Goal: Task Accomplishment & Management: Manage account settings

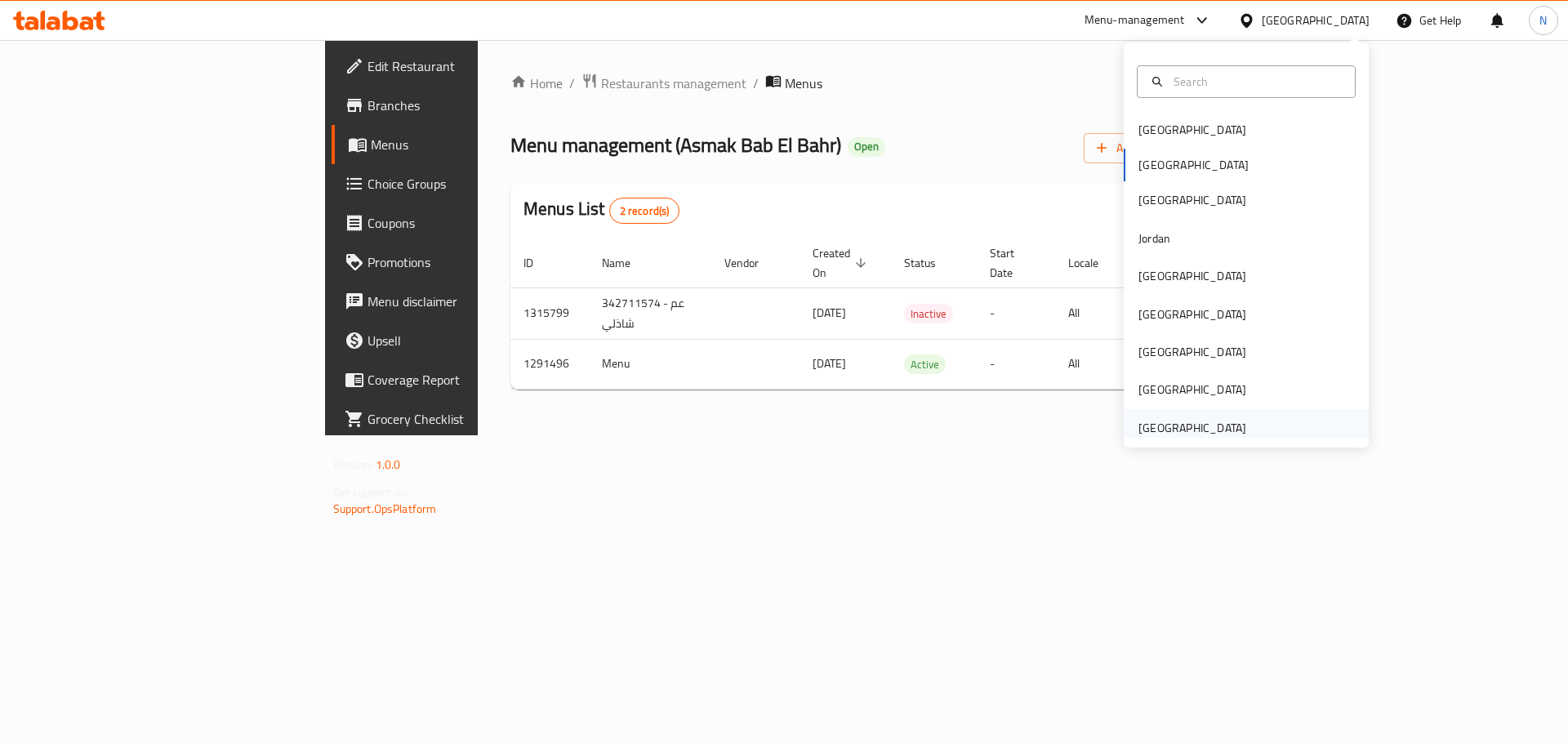
click at [1146, 419] on div "[GEOGRAPHIC_DATA]" at bounding box center [1193, 427] width 107 height 18
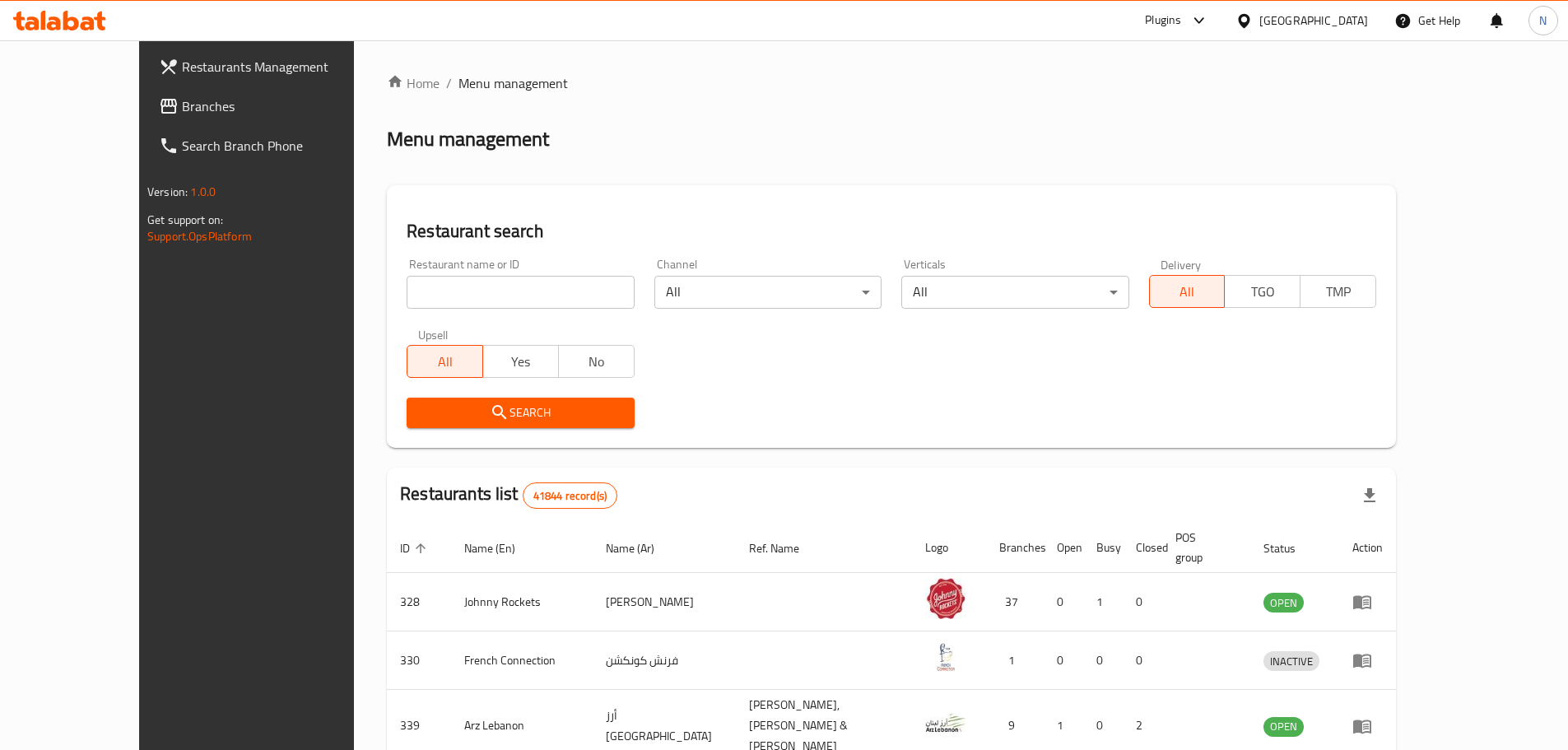
click at [406, 290] on input "search" at bounding box center [519, 291] width 227 height 33
paste input "778468"
type input "778468"
click button "Search" at bounding box center [519, 413] width 227 height 31
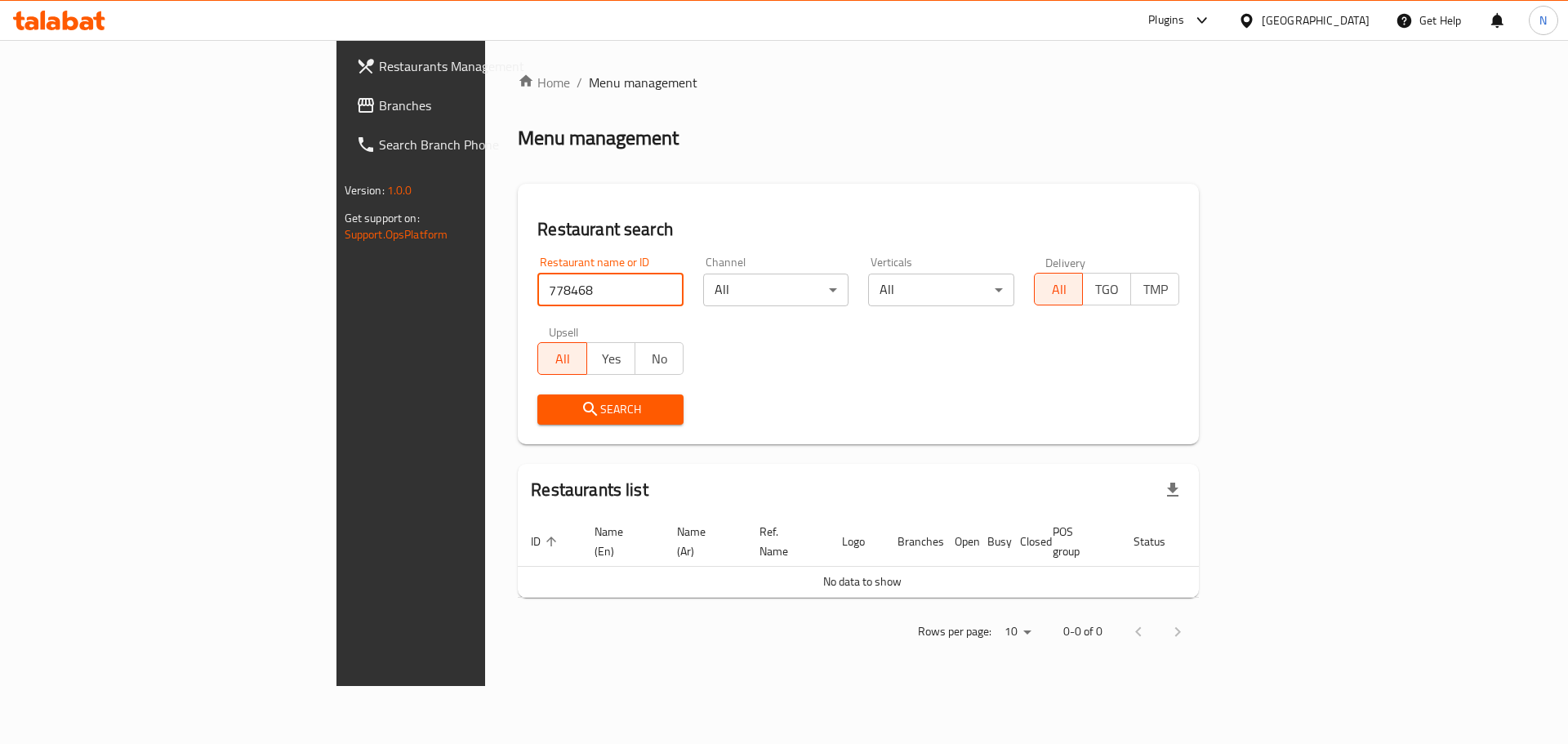
click at [379, 107] on span "Branches" at bounding box center [482, 105] width 207 height 19
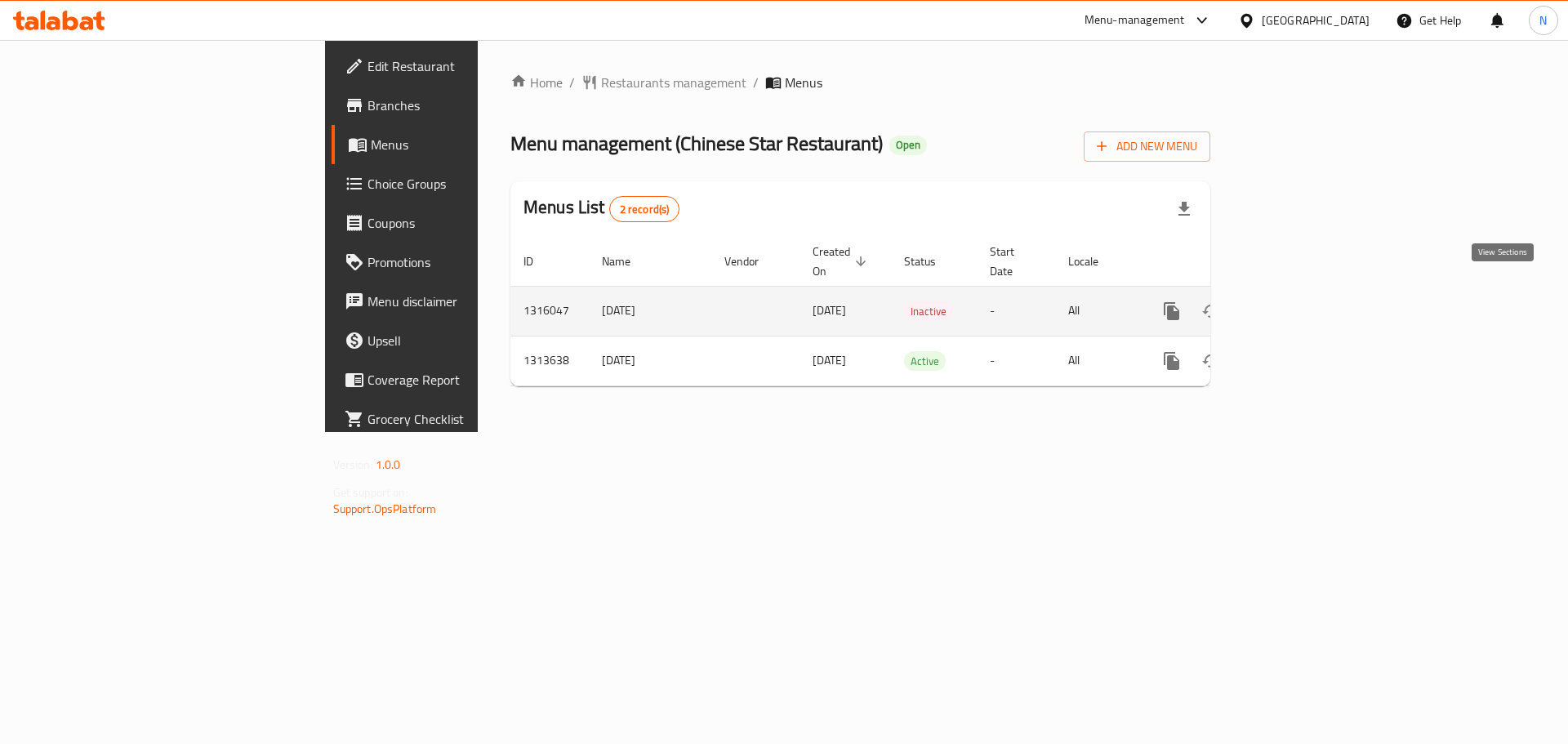
click at [1297, 304] on icon "enhanced table" at bounding box center [1290, 311] width 15 height 15
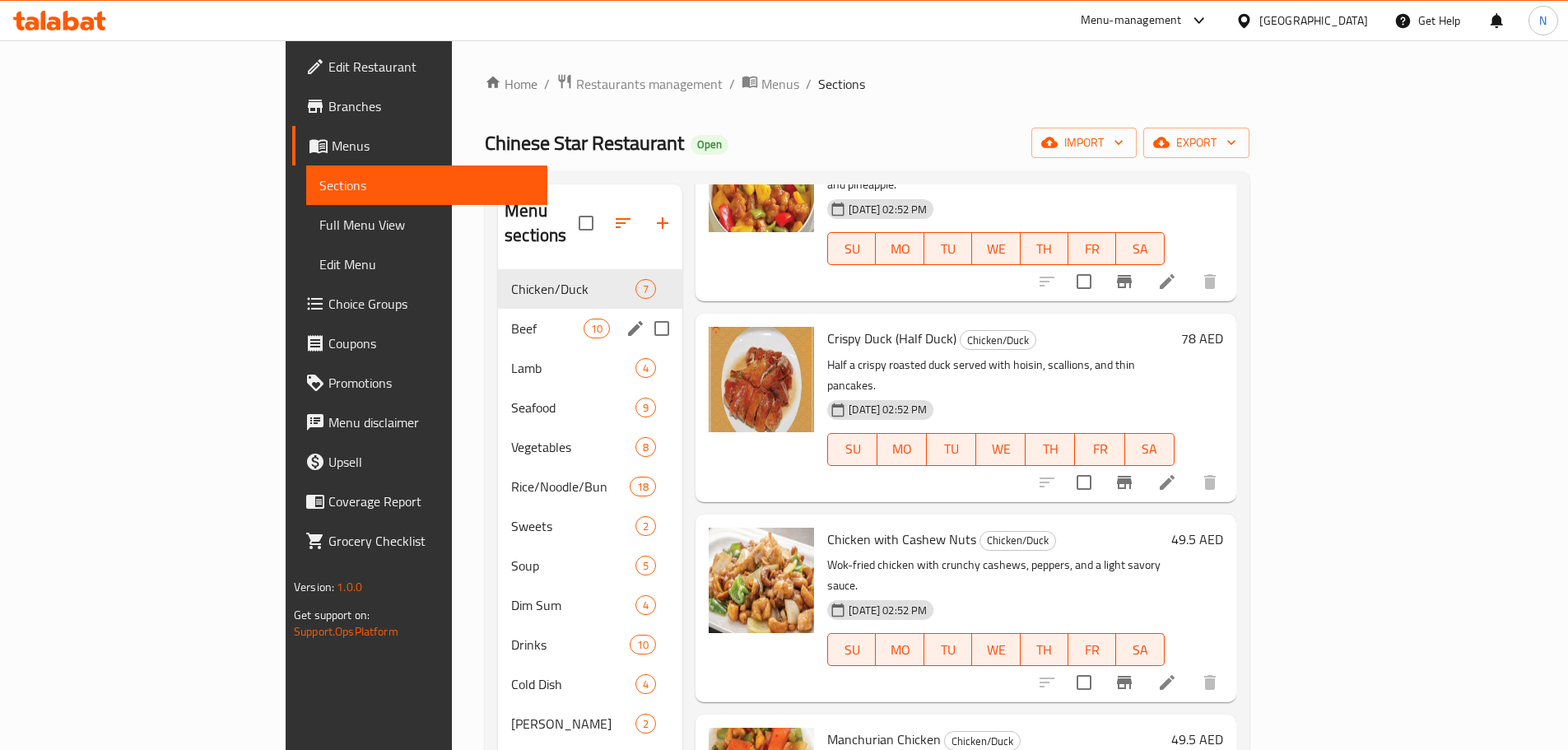
click at [498, 308] on div "Beef 10" at bounding box center [589, 328] width 184 height 39
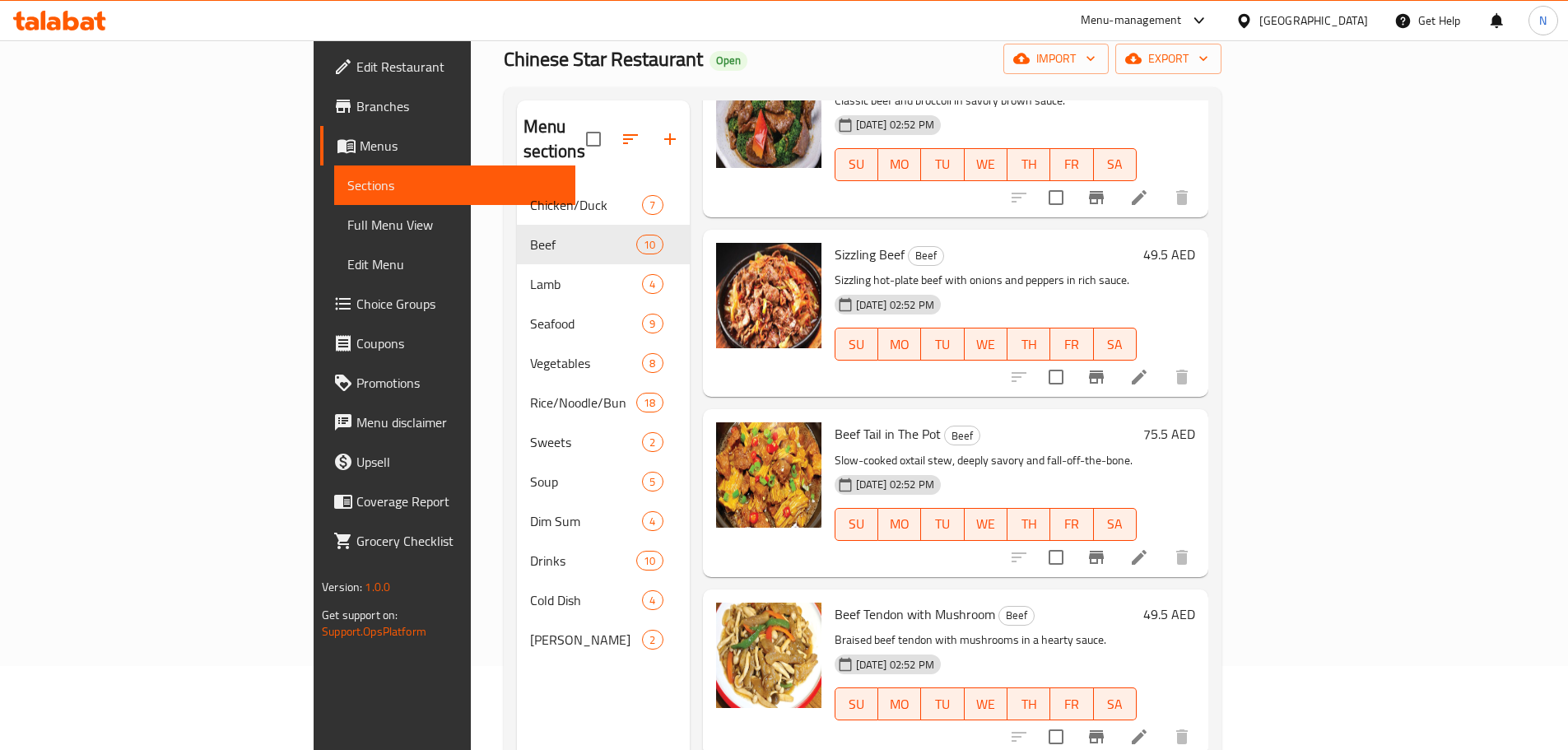
scroll to position [231, 0]
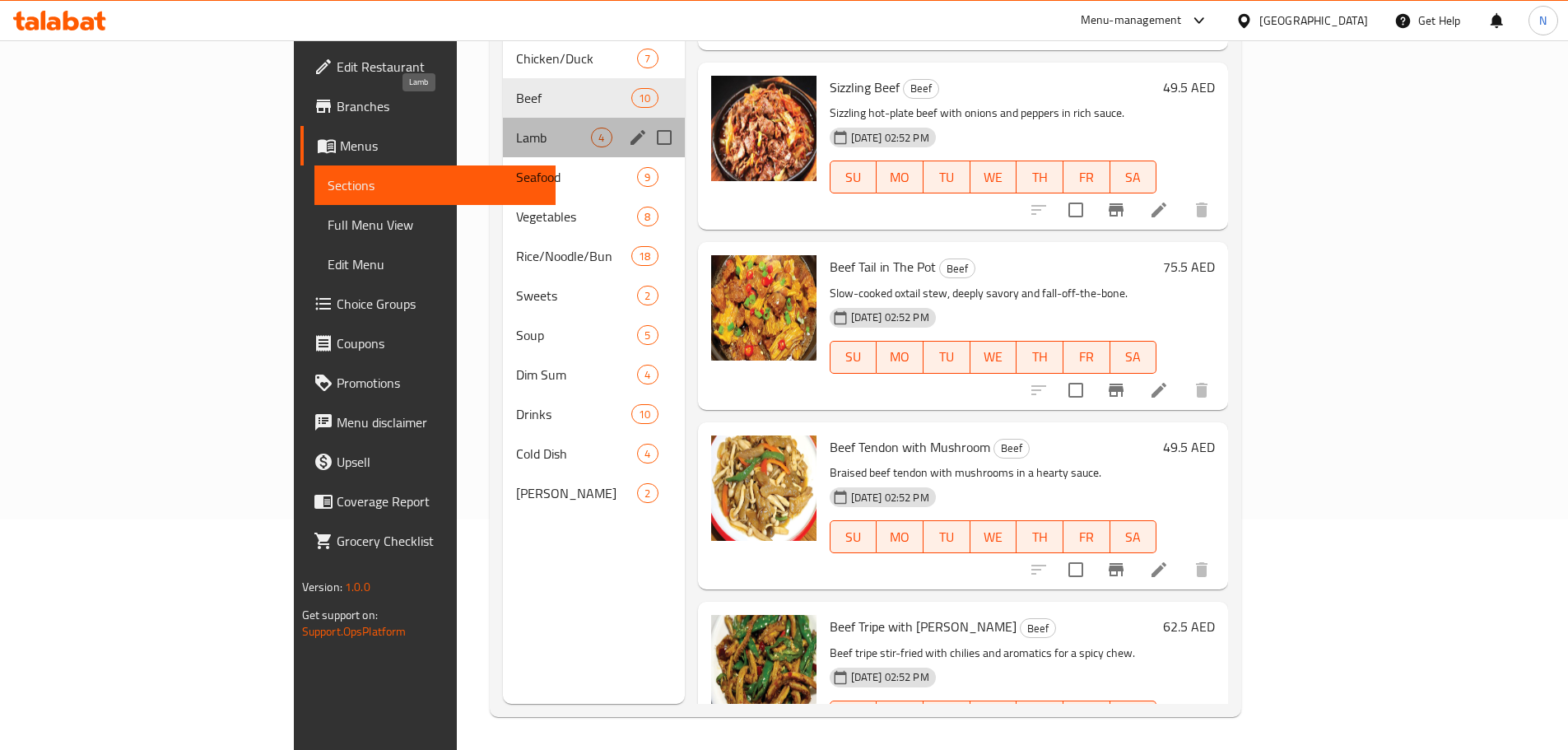
click at [516, 128] on span "Lamb" at bounding box center [554, 137] width 75 height 20
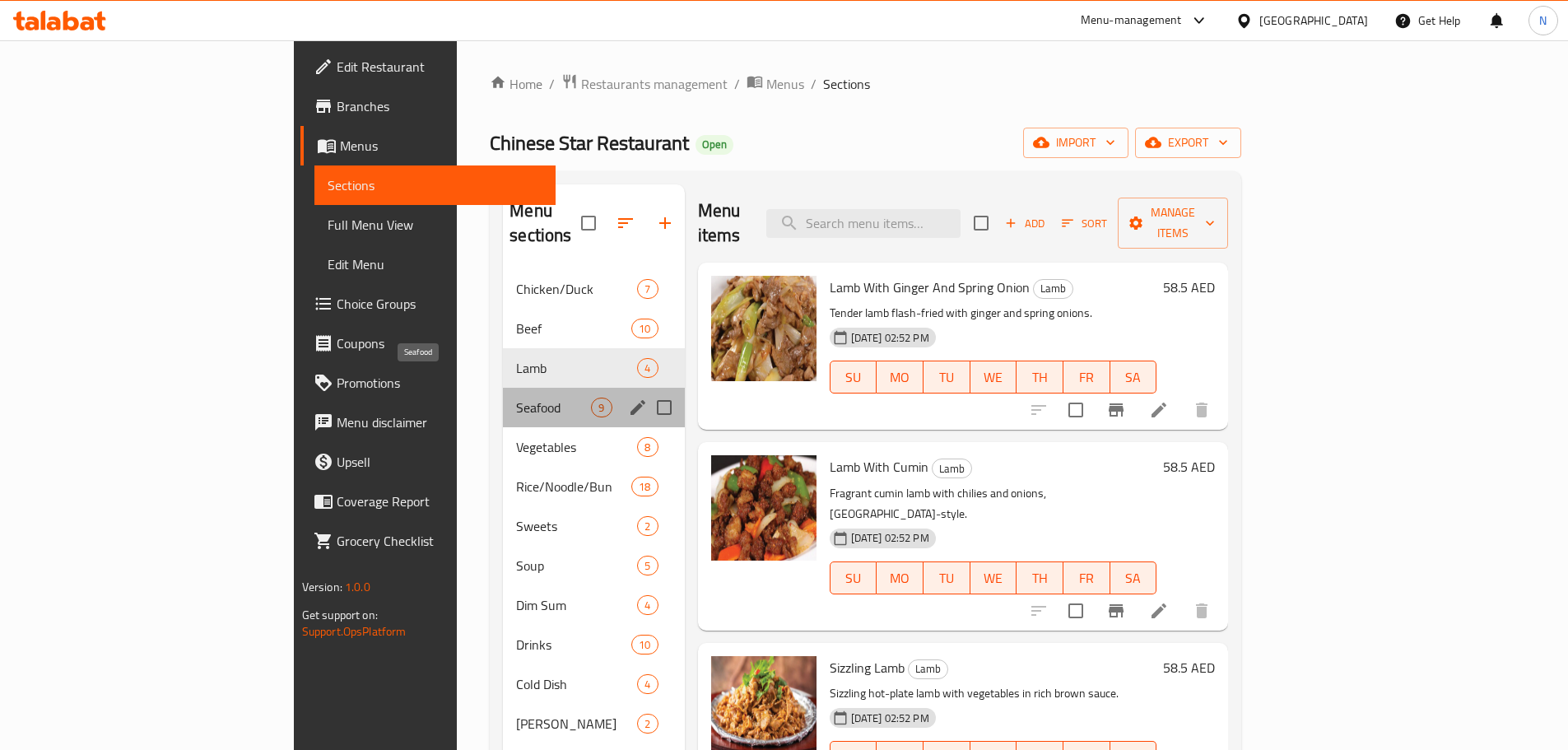
click at [516, 398] on span "Seafood" at bounding box center [554, 407] width 75 height 20
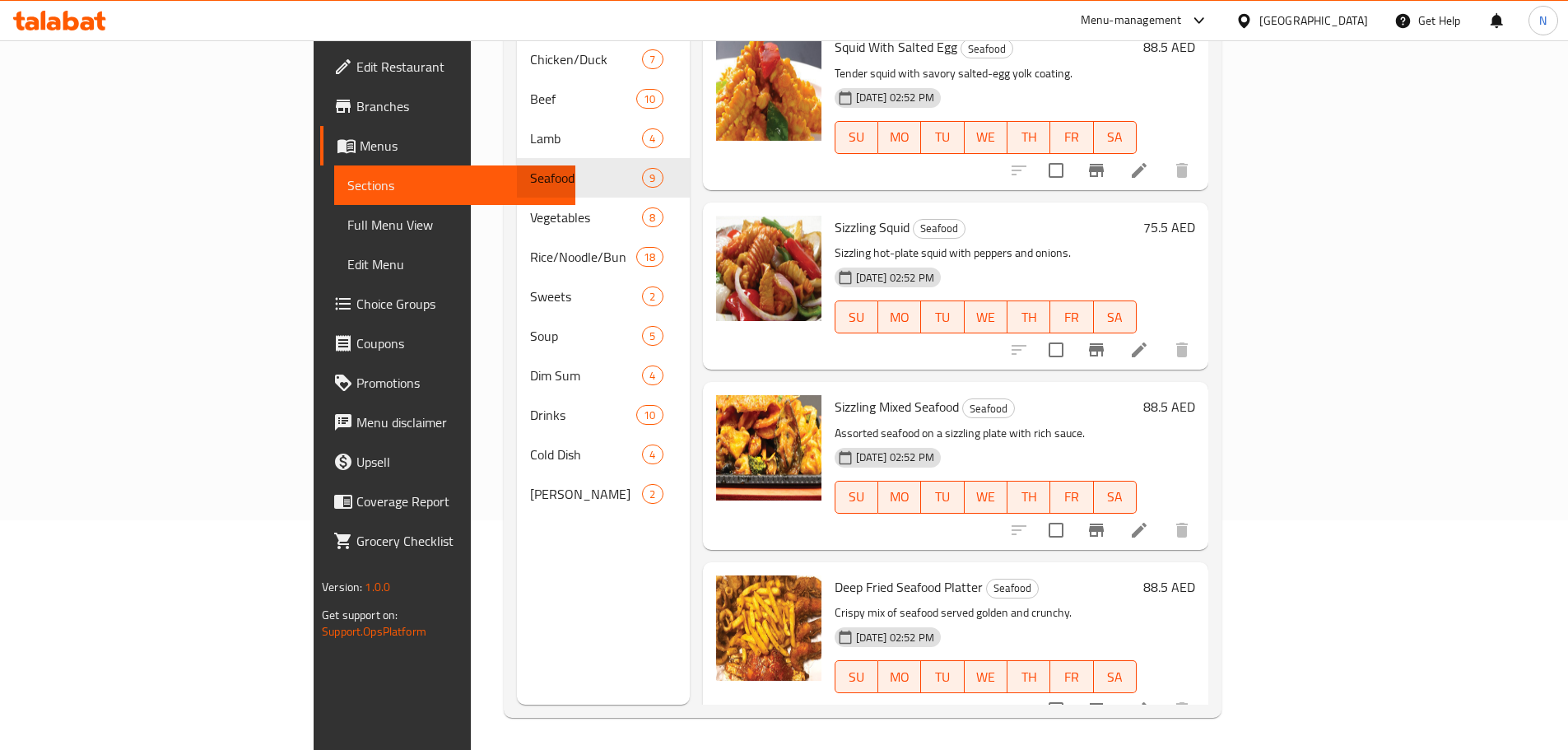
scroll to position [231, 0]
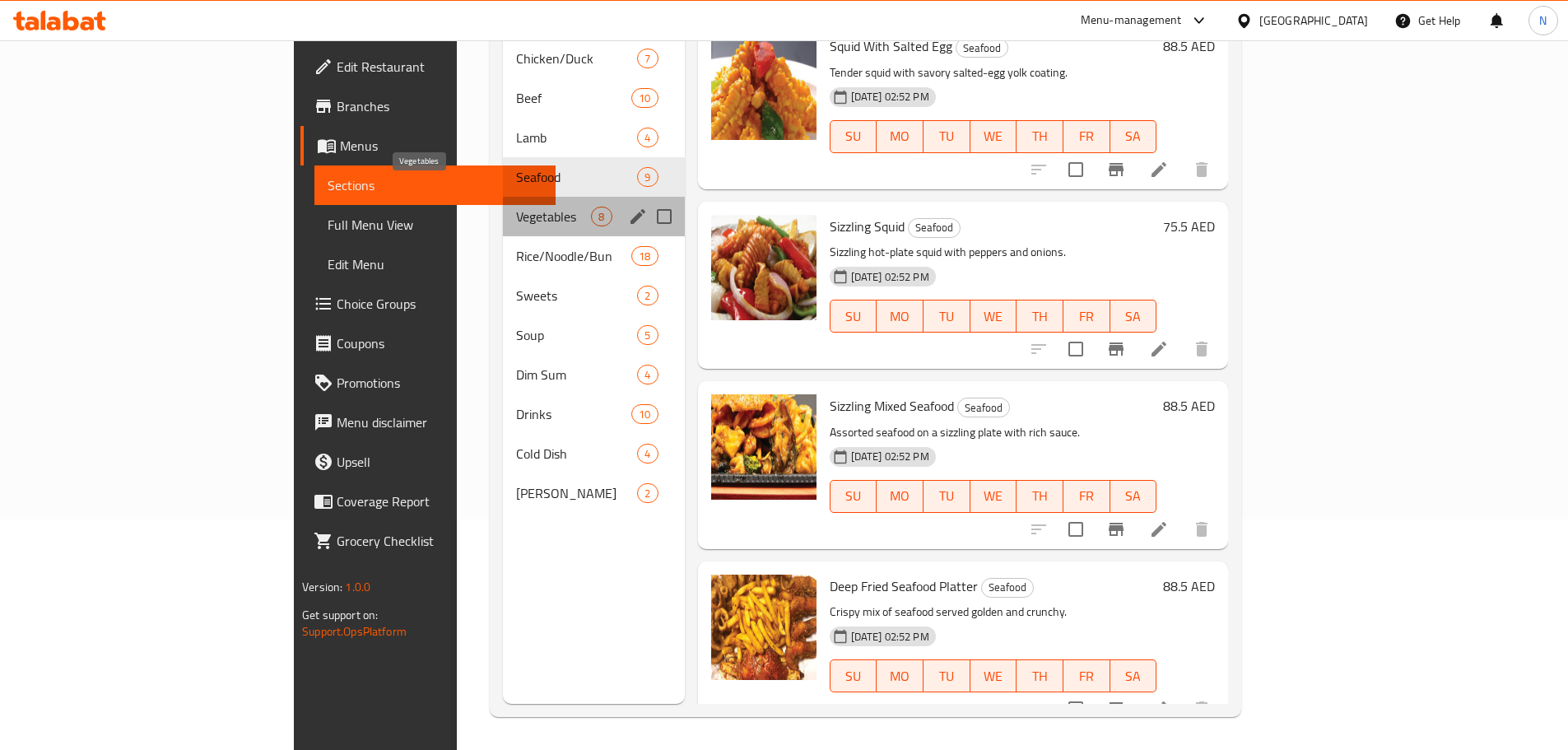
click at [516, 206] on span "Vegetables" at bounding box center [554, 216] width 75 height 20
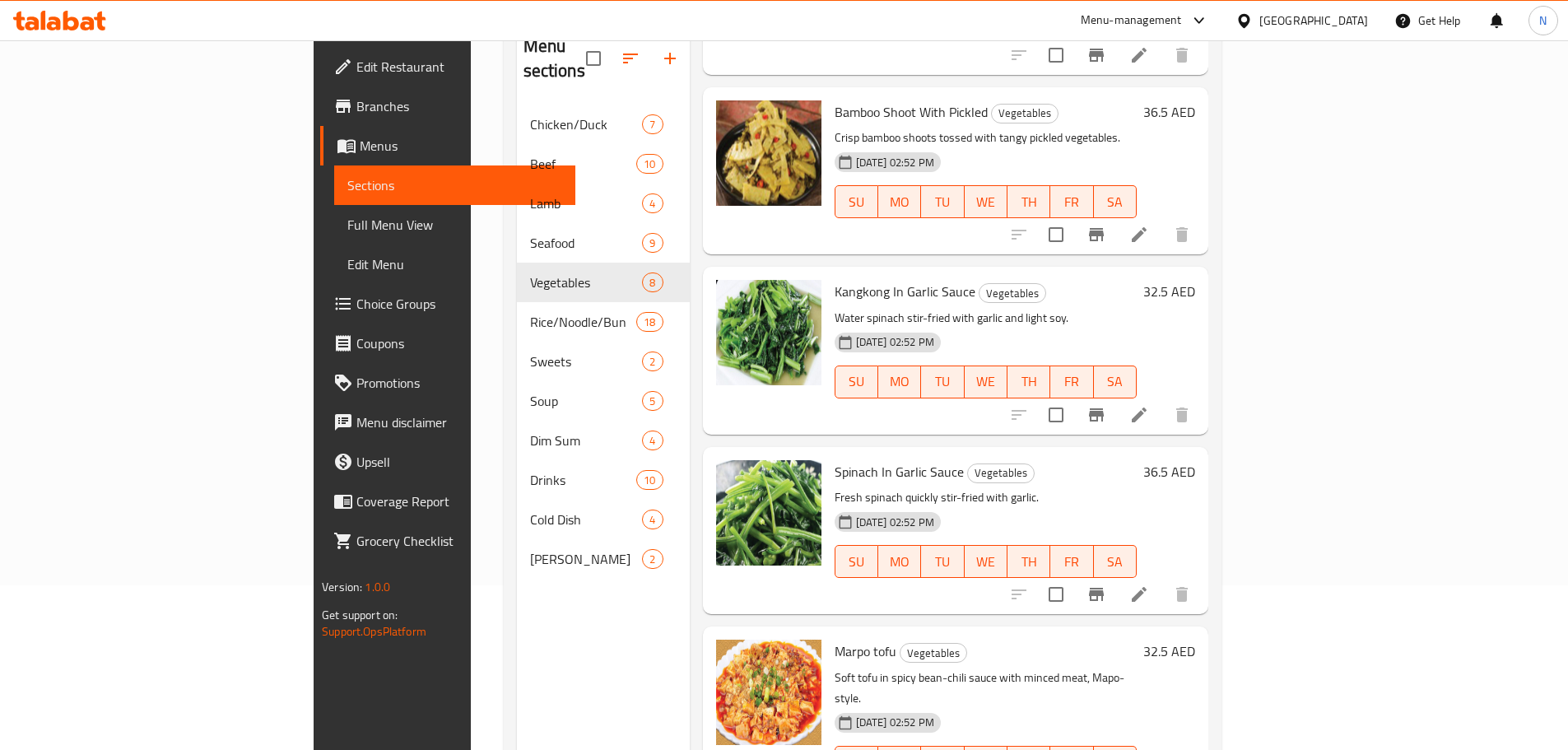
scroll to position [231, 0]
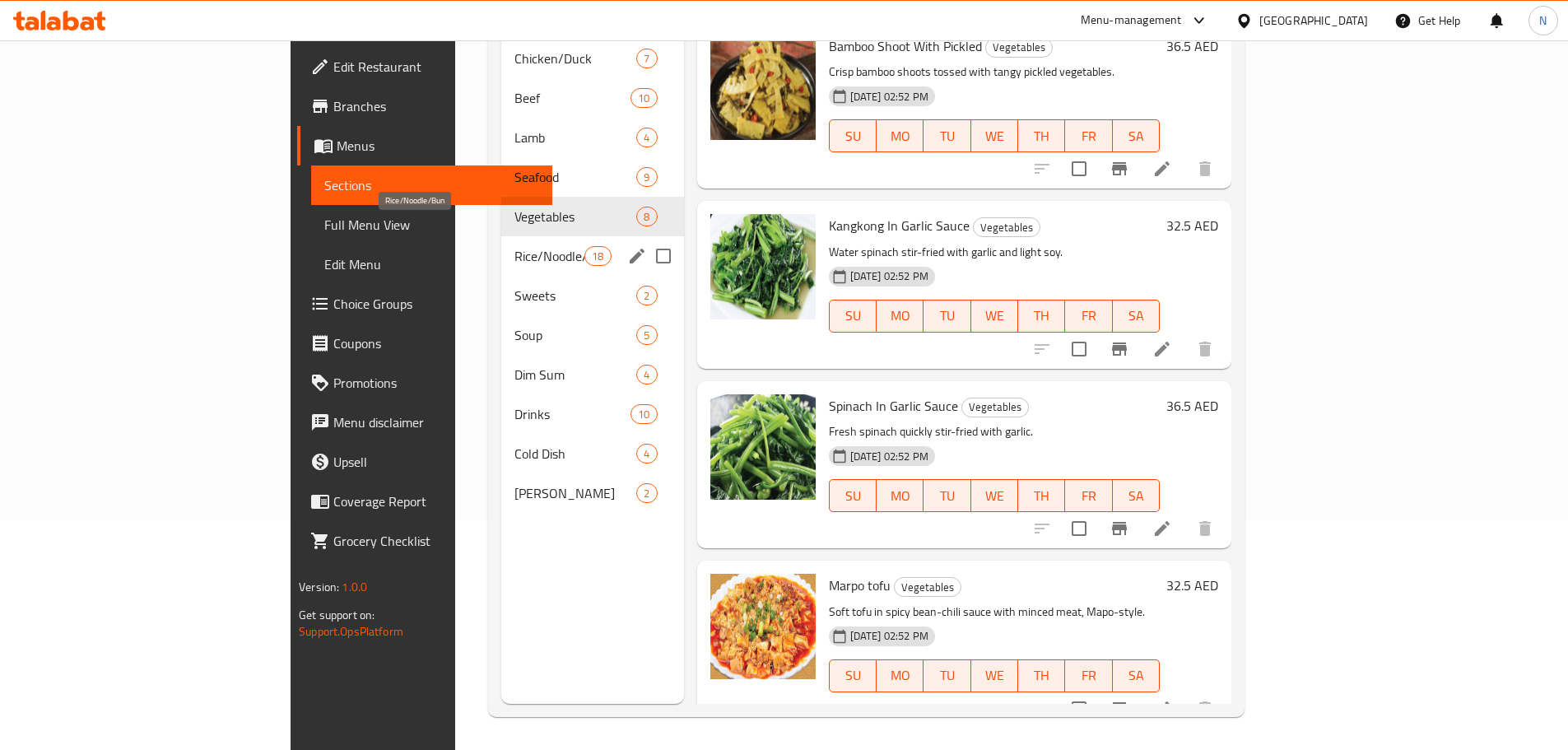
click at [515, 247] on span "Rice/Noodle/Bun" at bounding box center [549, 256] width 70 height 20
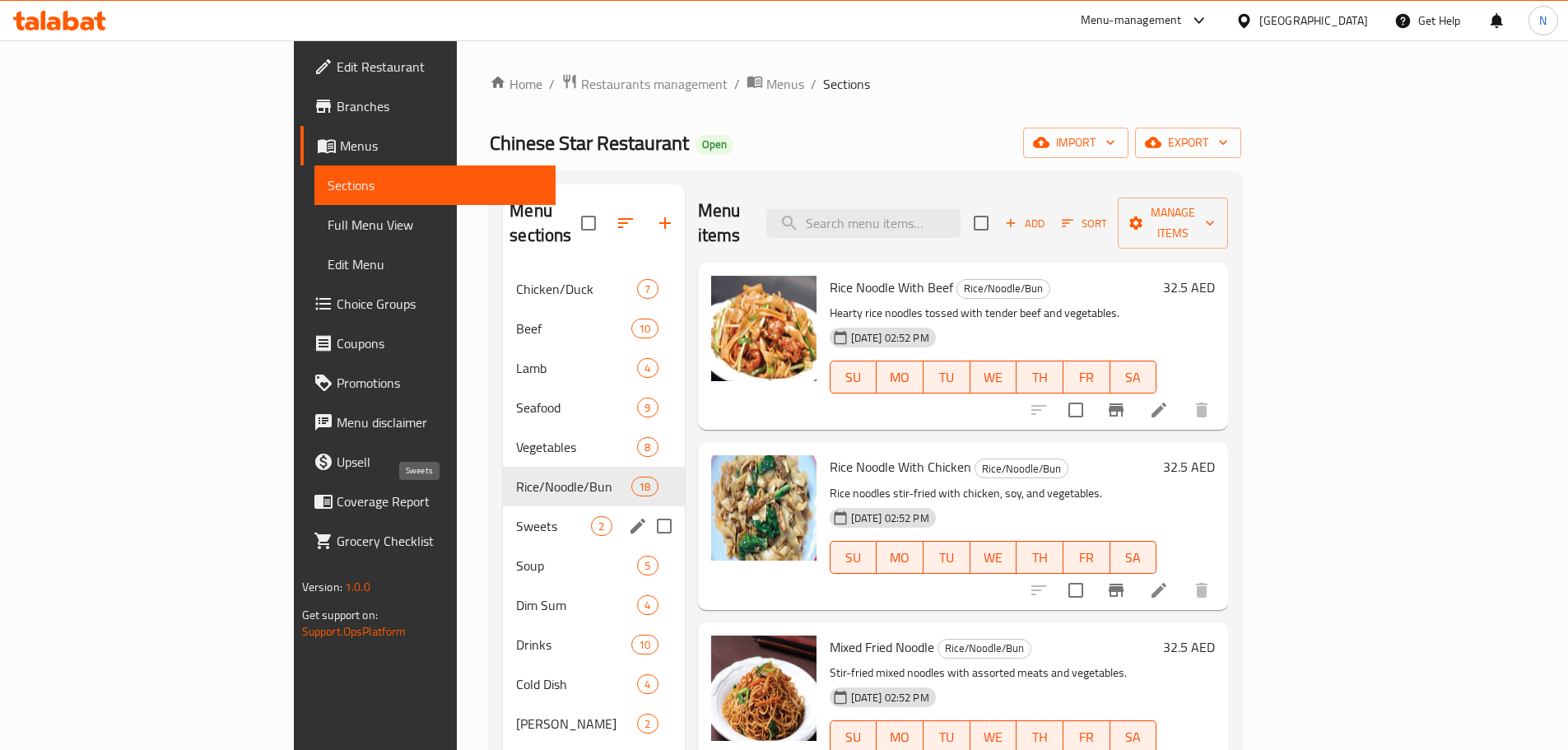
click at [516, 517] on span "Sweets" at bounding box center [554, 526] width 75 height 20
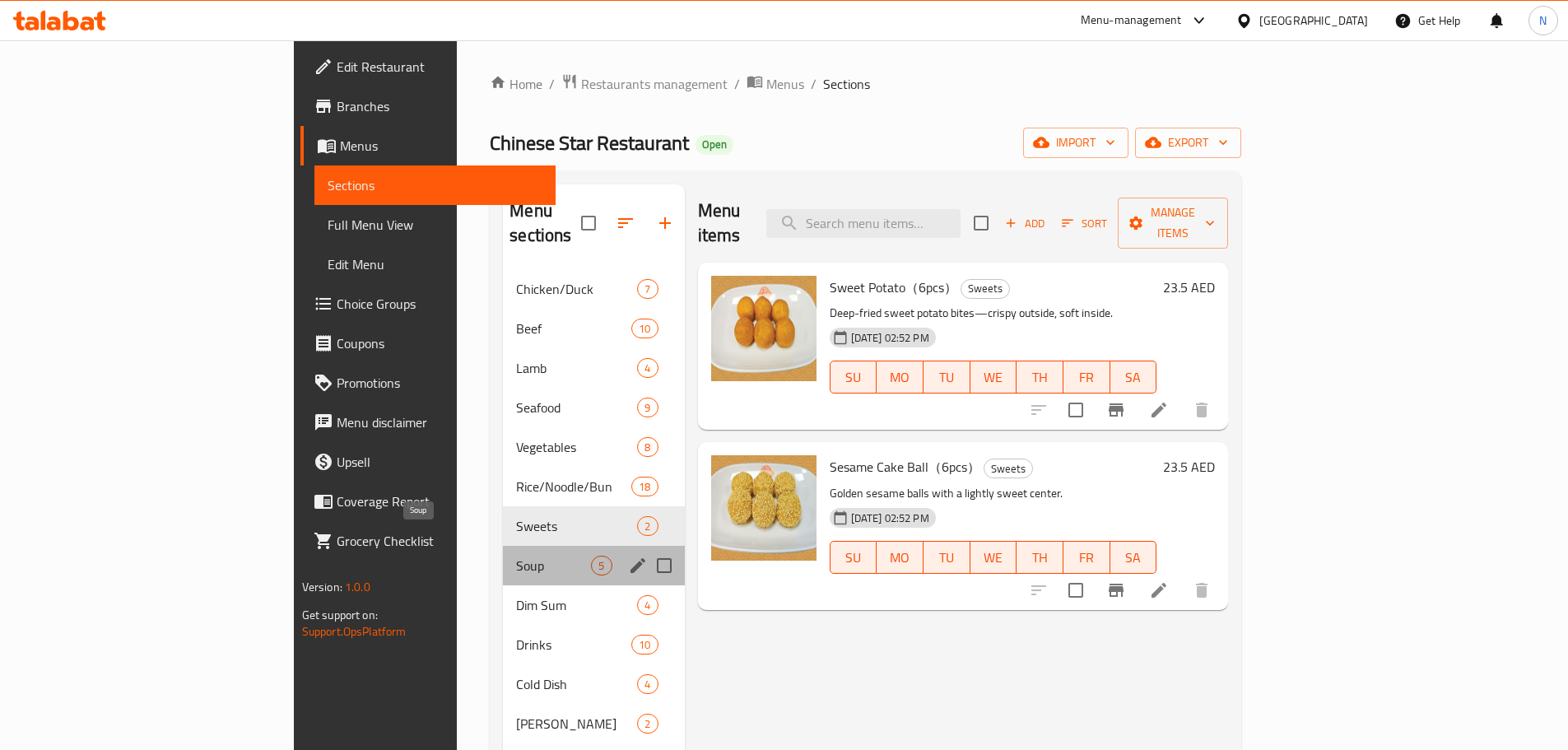
click at [516, 556] on span "Soup" at bounding box center [554, 565] width 75 height 20
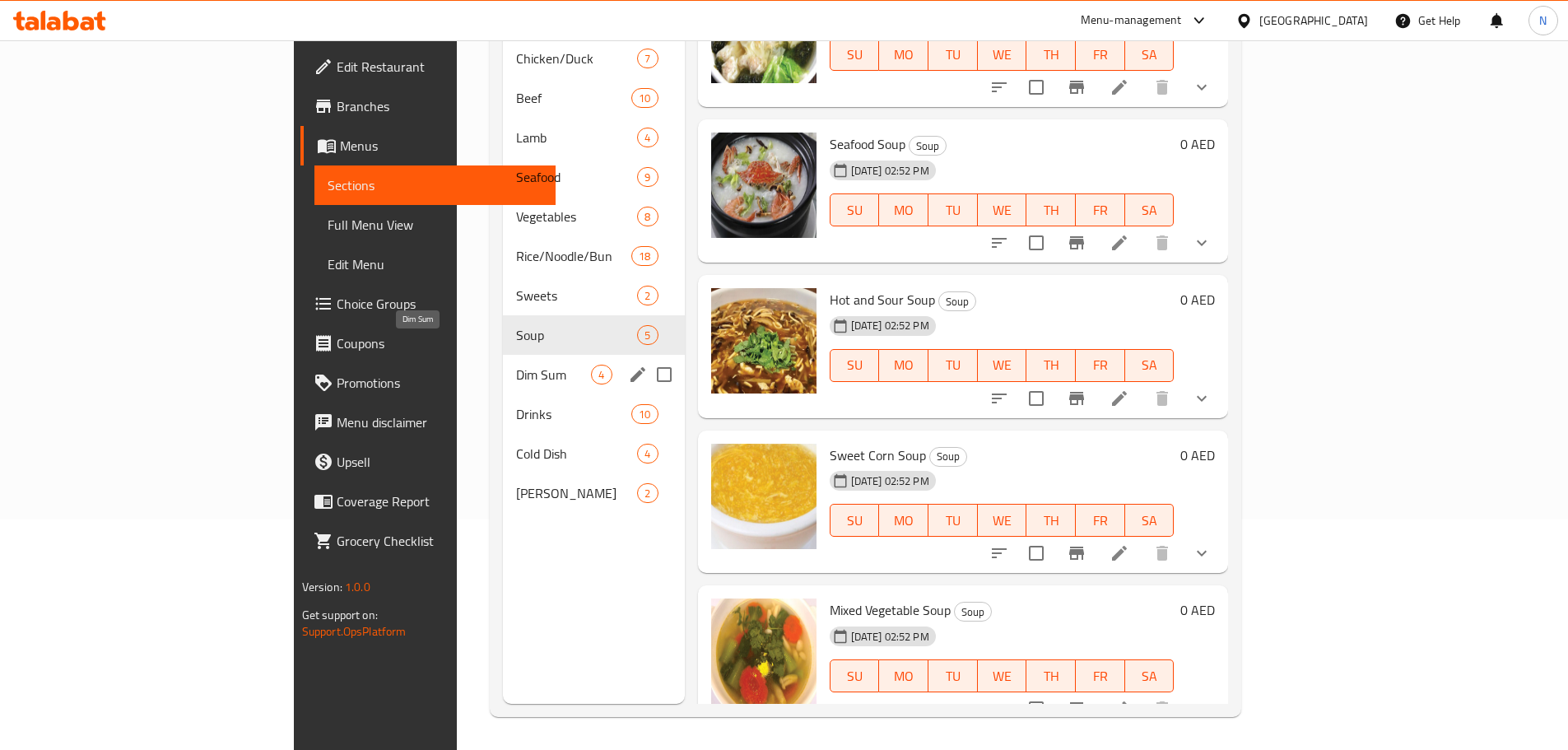
click at [516, 364] on span "Dim Sum" at bounding box center [554, 374] width 75 height 20
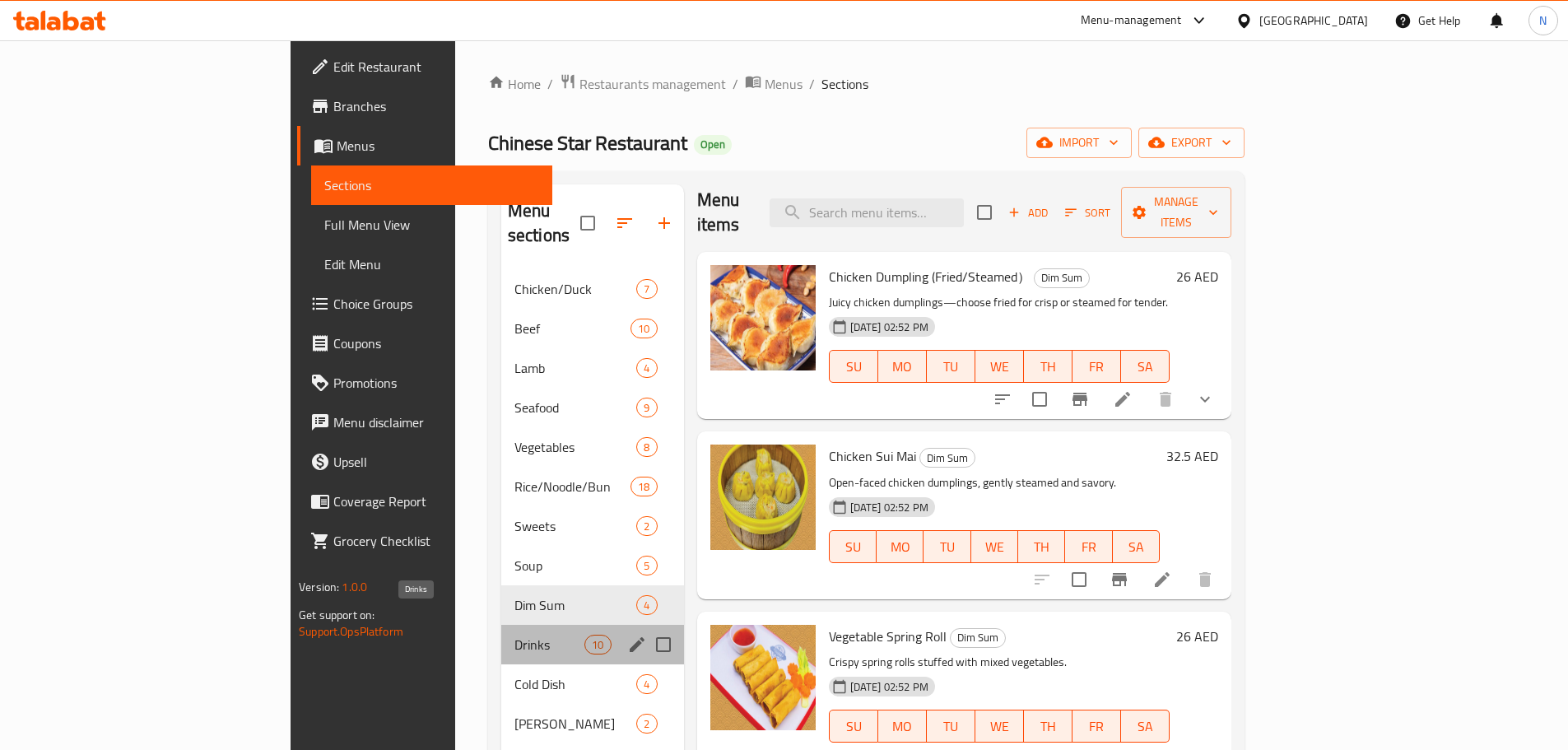
click at [515, 635] on span "Drinks" at bounding box center [549, 644] width 70 height 20
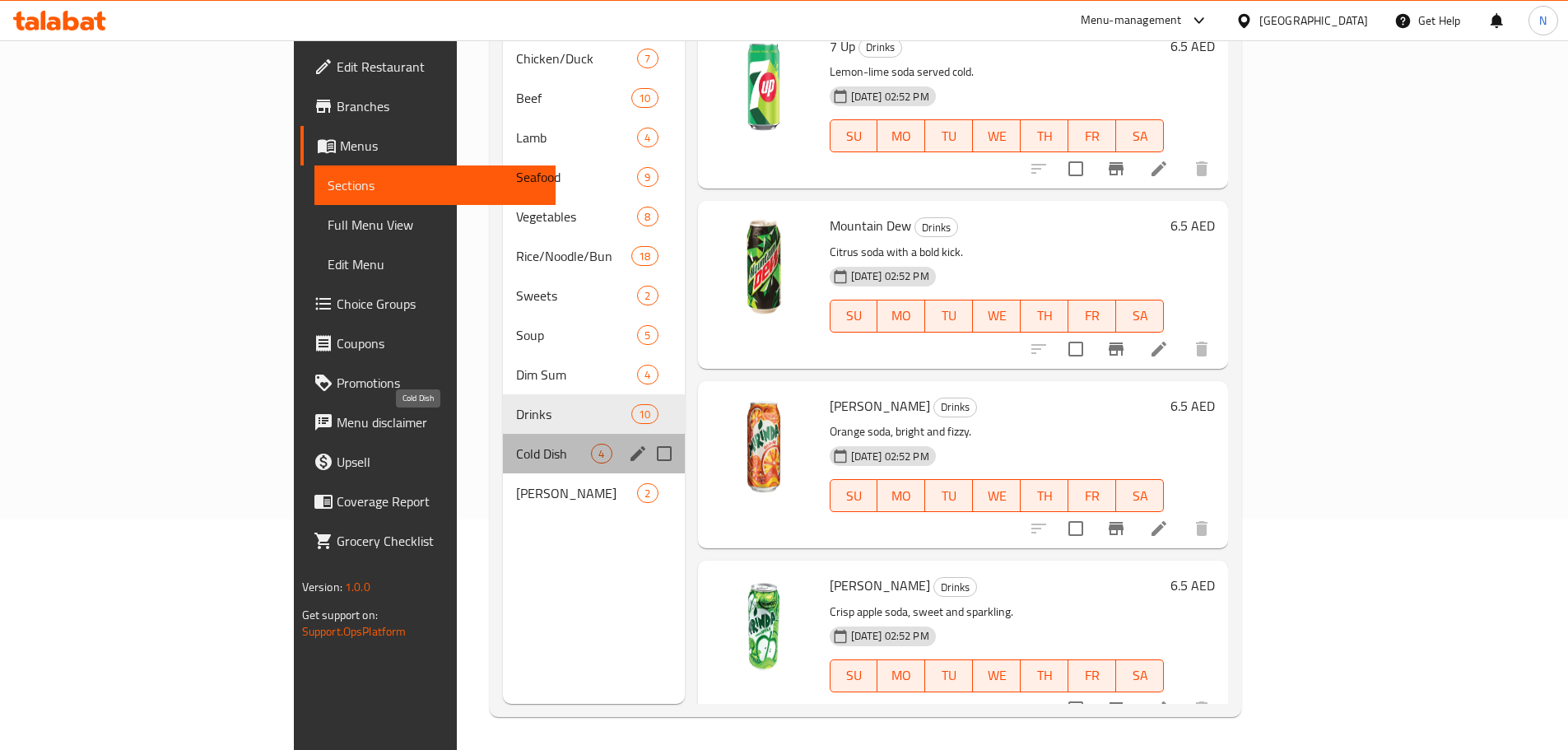
click at [516, 444] on span "Cold Dish" at bounding box center [554, 453] width 75 height 20
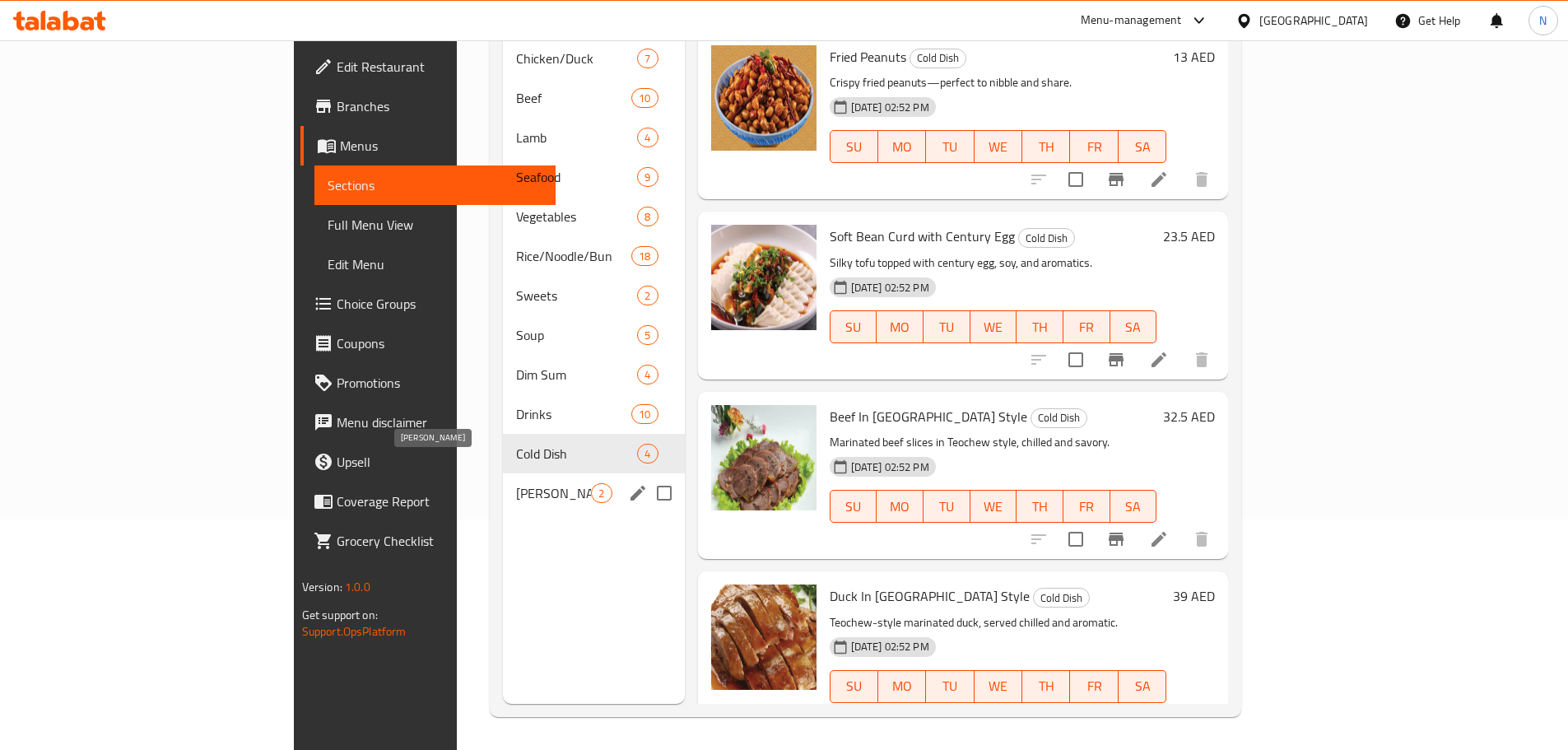
click at [516, 483] on span "Mala Tang" at bounding box center [554, 492] width 75 height 20
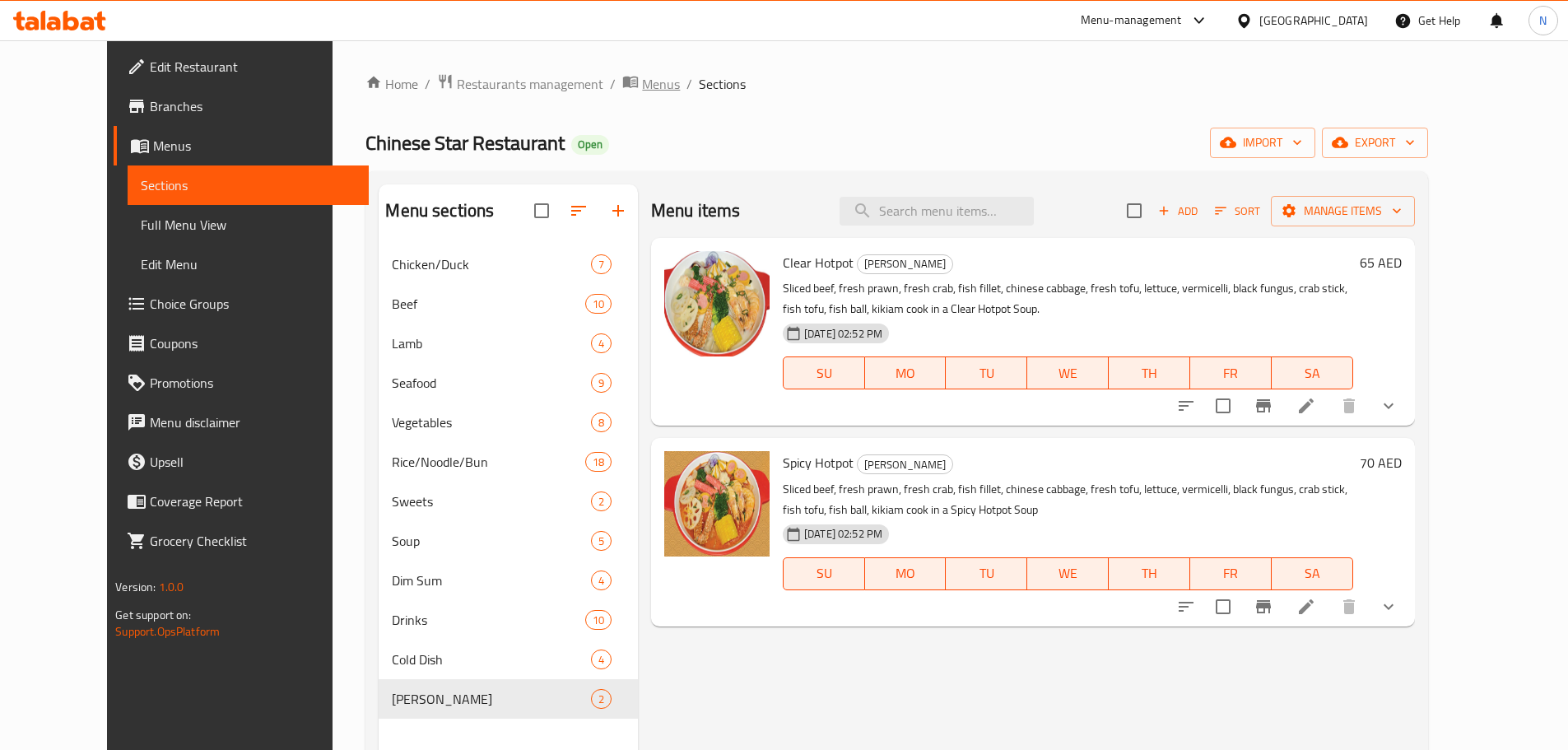
click at [642, 80] on span "Menus" at bounding box center [660, 83] width 38 height 20
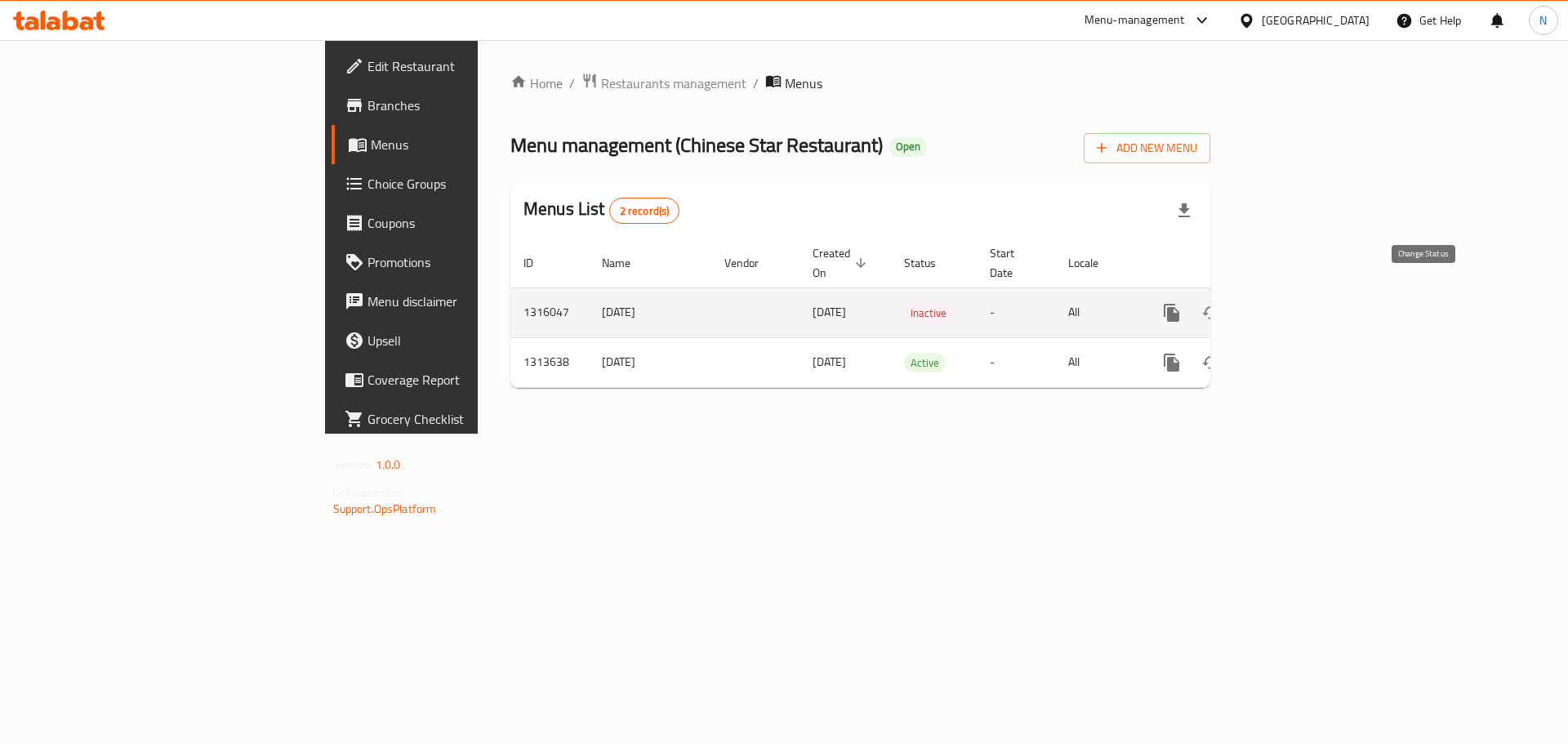
click at [1221, 303] on icon "enhanced table" at bounding box center [1210, 312] width 19 height 19
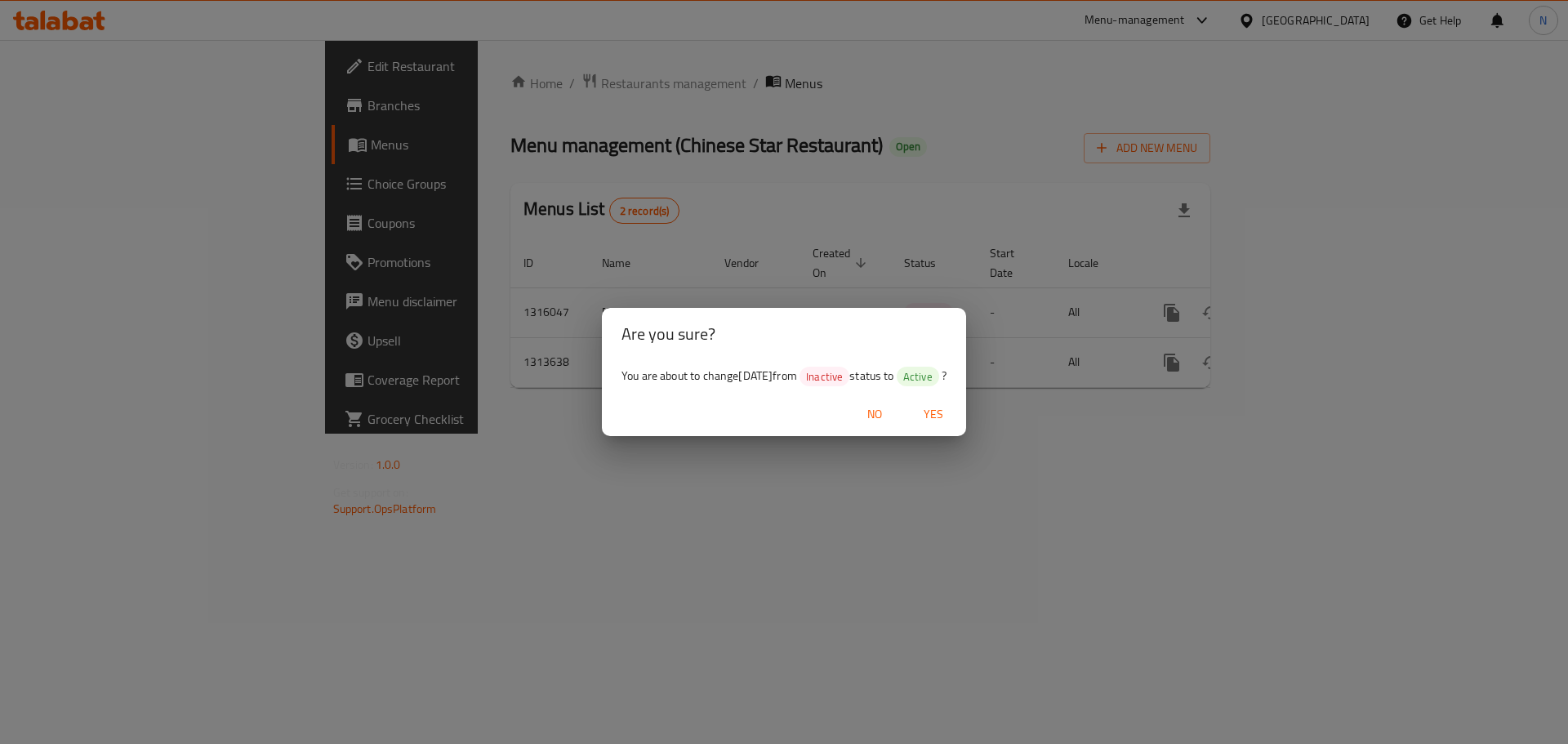
click at [947, 422] on span "Yes" at bounding box center [933, 414] width 39 height 20
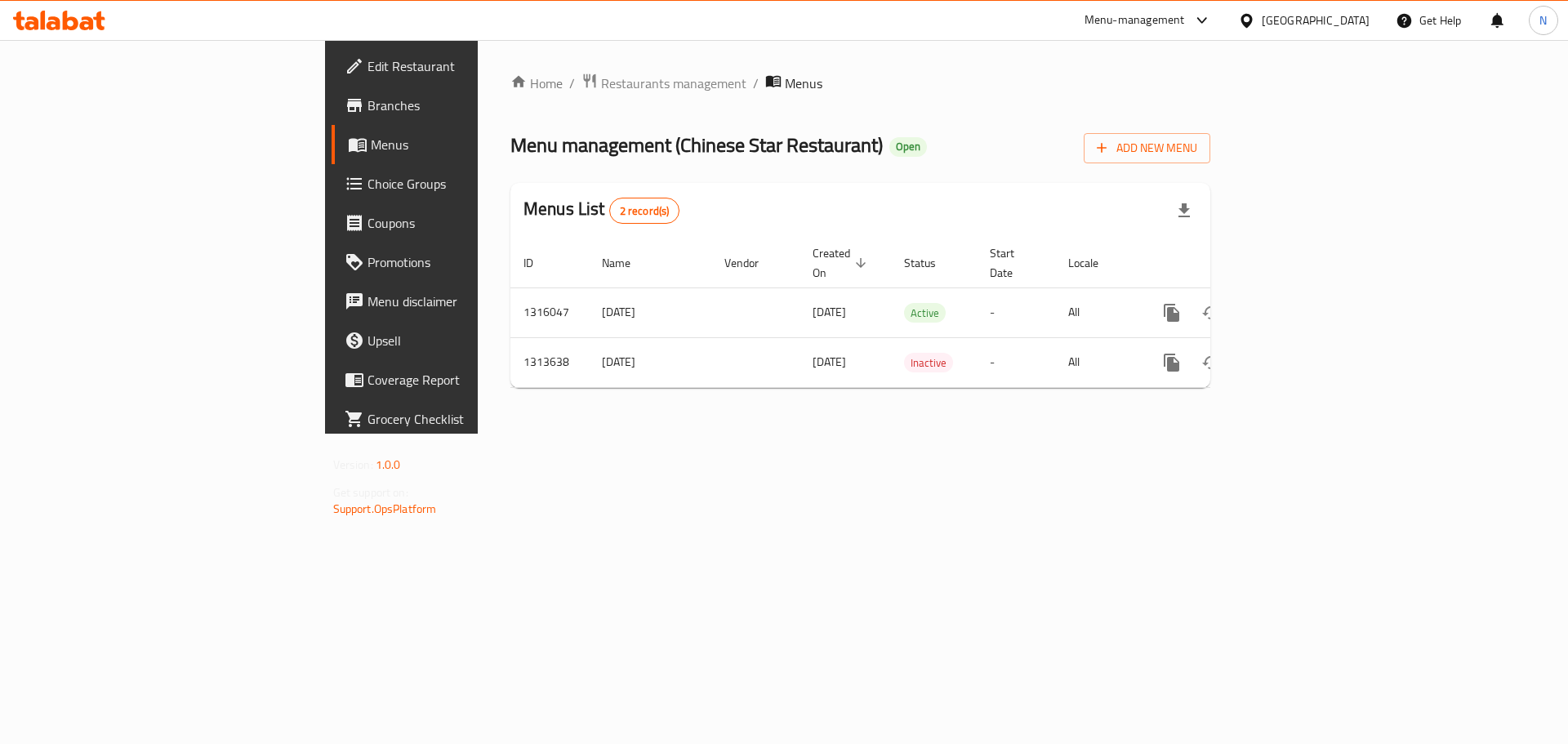
click at [478, 434] on div "Home / Restaurants management / Menus Menu management ( Chinese Star Restaurant…" at bounding box center [861, 236] width 765 height 394
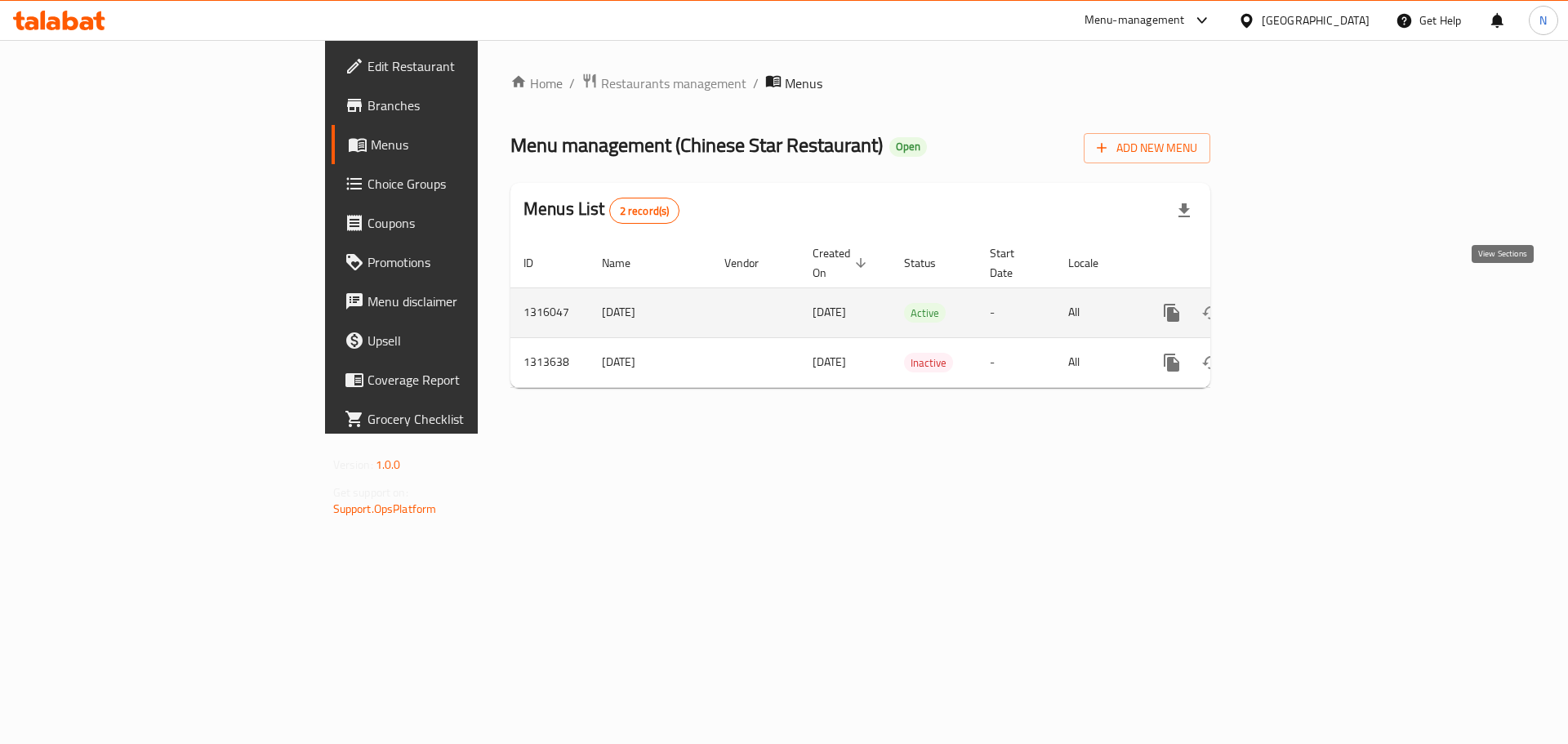
click at [1299, 303] on icon "enhanced table" at bounding box center [1289, 312] width 19 height 19
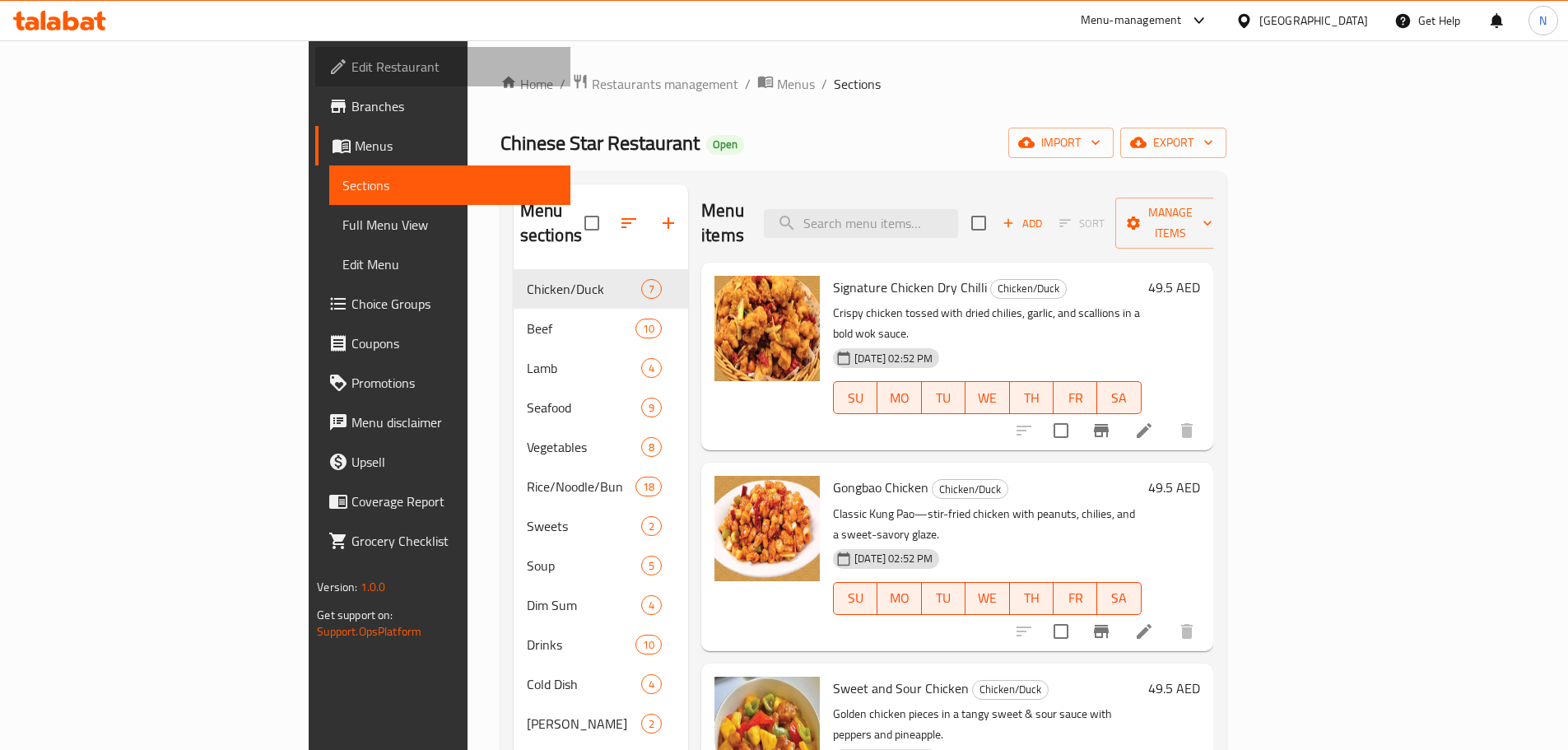
click at [351, 76] on span "Edit Restaurant" at bounding box center [454, 66] width 205 height 20
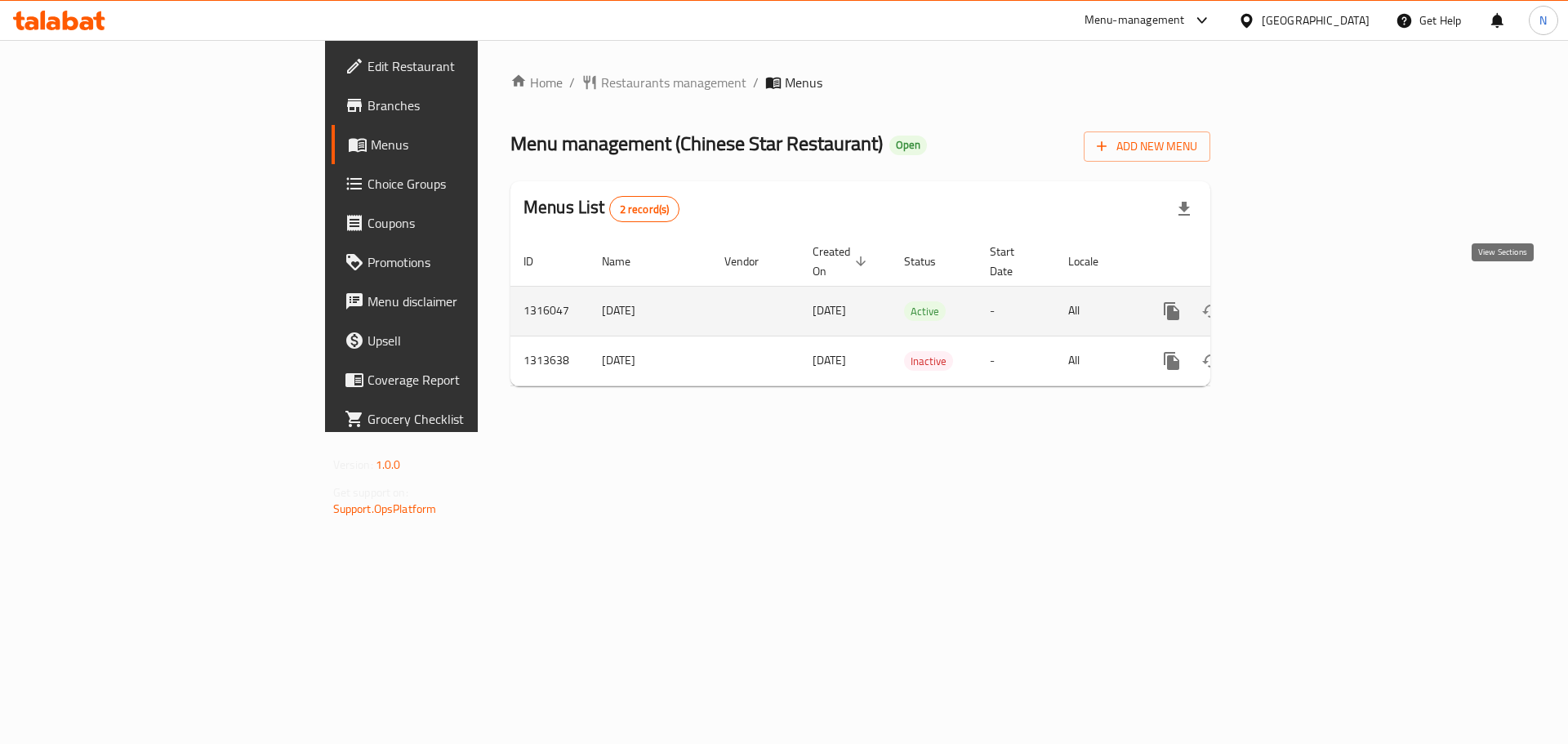
click at [1299, 301] on icon "enhanced table" at bounding box center [1289, 310] width 19 height 19
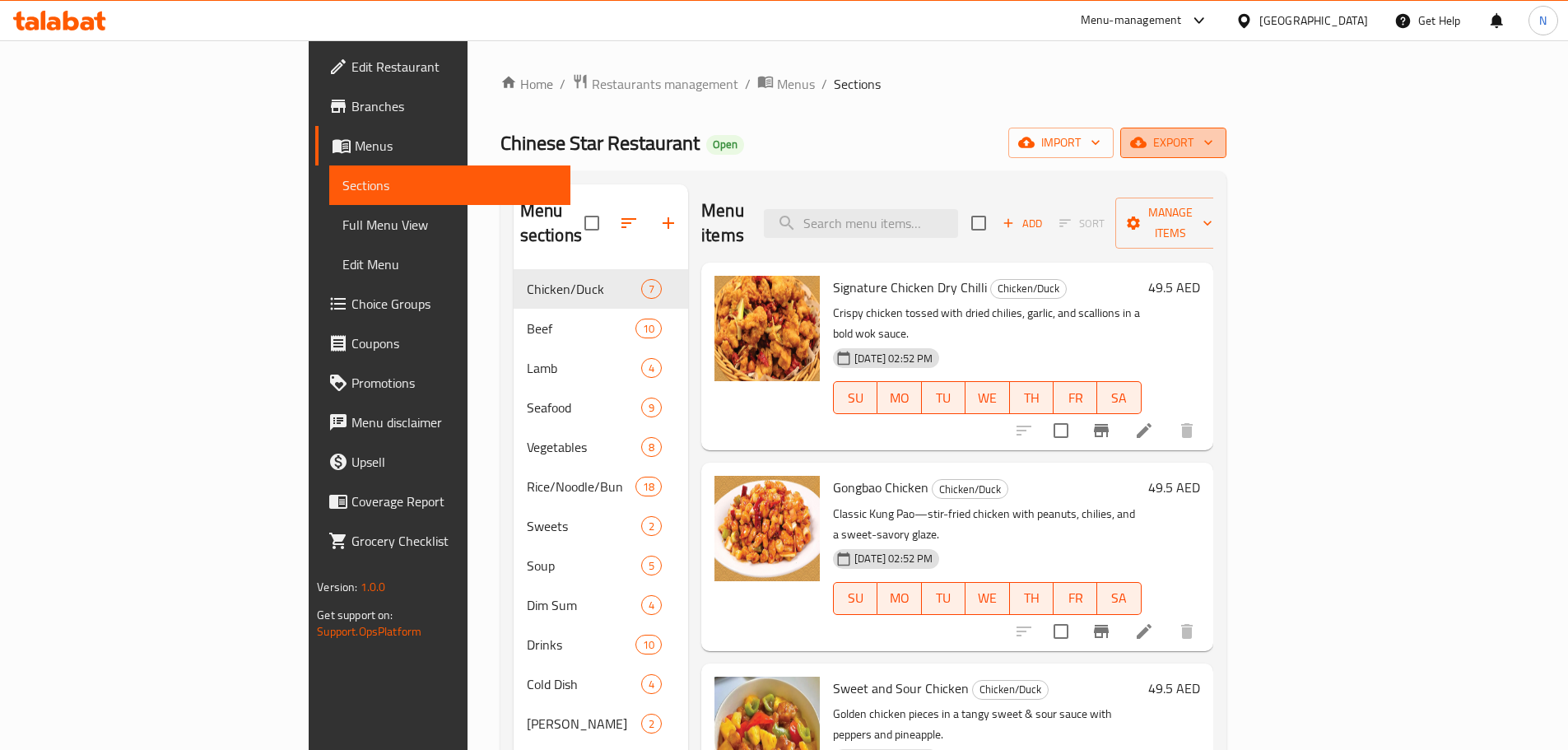
click at [1213, 141] on span "export" at bounding box center [1173, 143] width 79 height 21
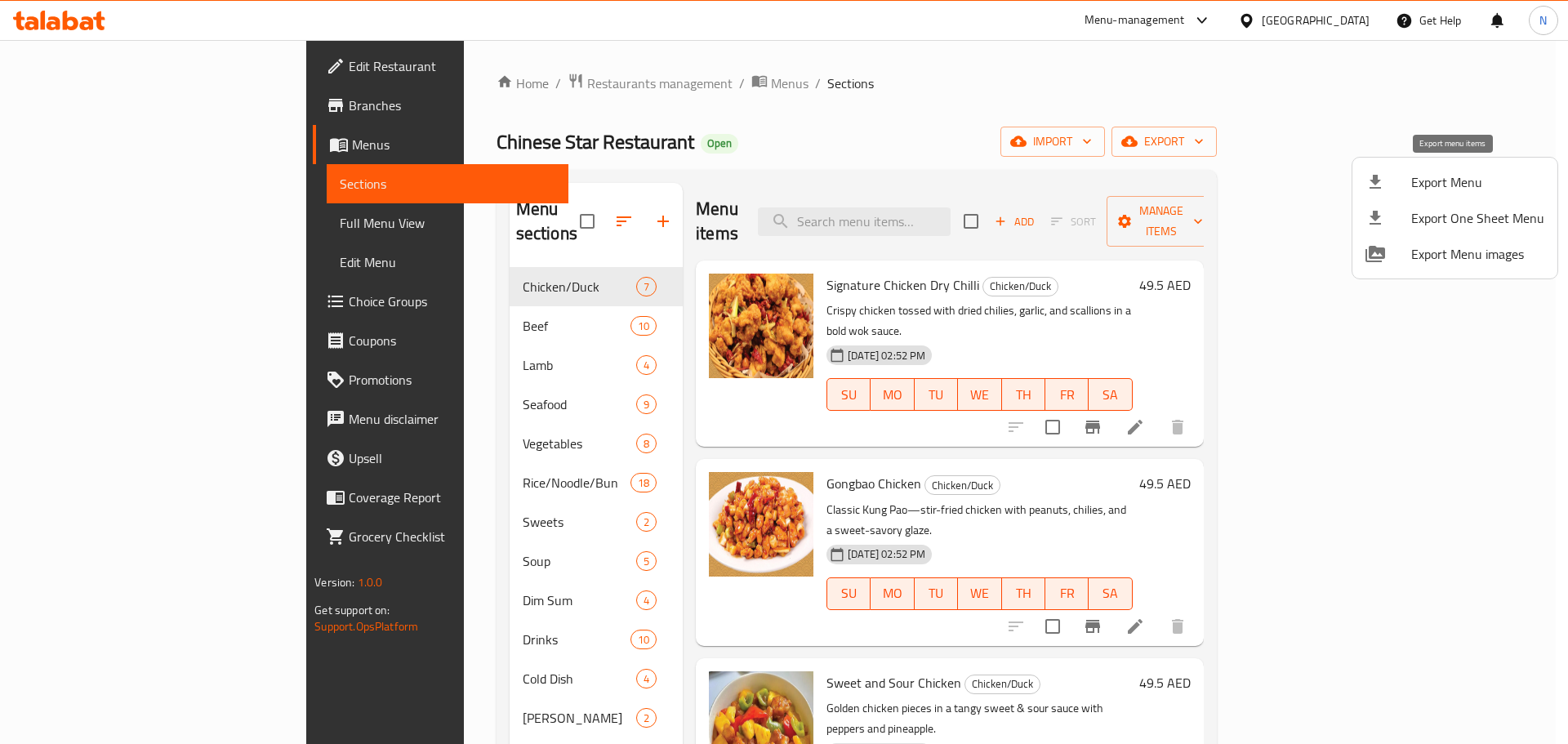
click at [1445, 184] on span "Export Menu" at bounding box center [1478, 182] width 133 height 19
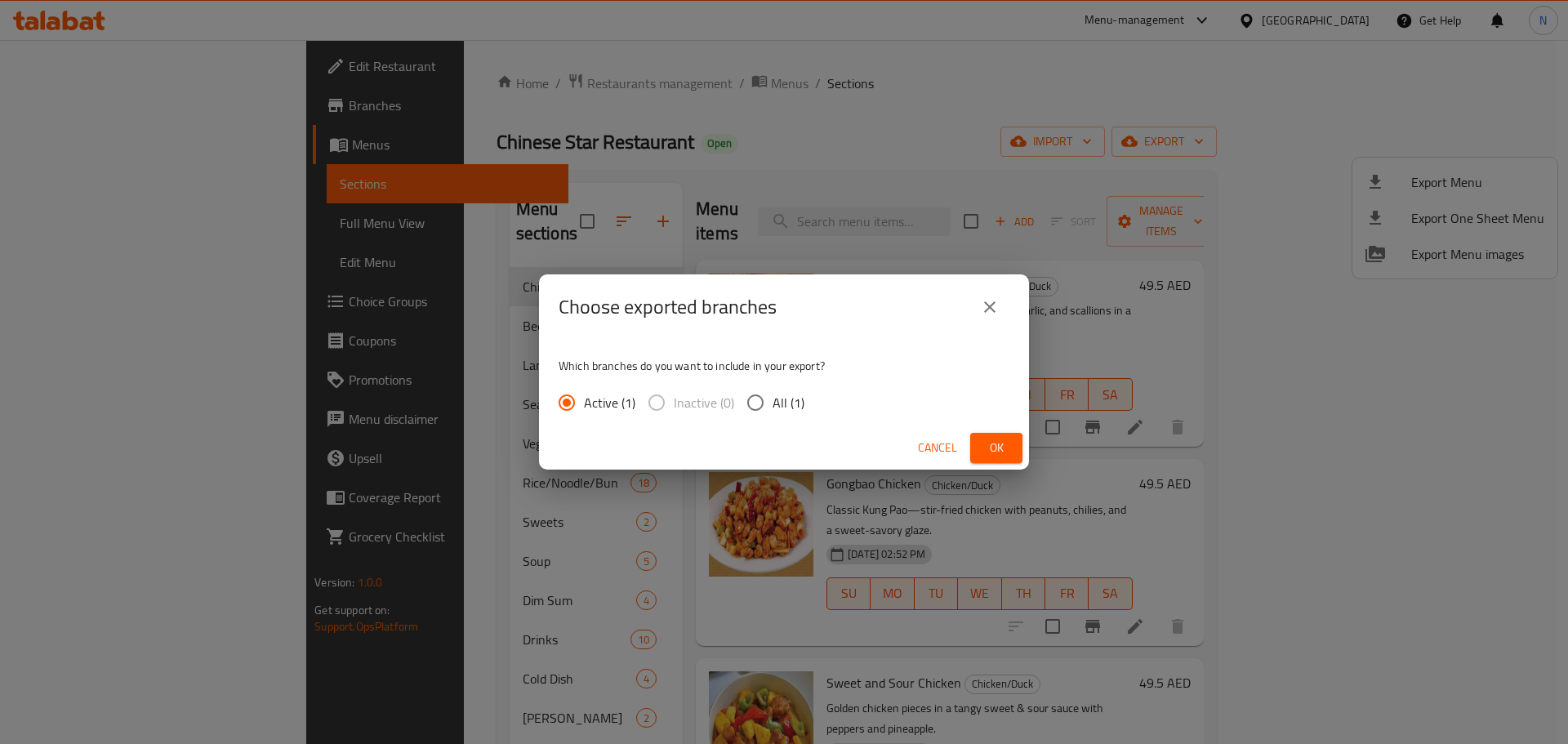
drag, startPoint x: 1005, startPoint y: 445, endPoint x: 1024, endPoint y: 441, distance: 19.4
click at [1005, 446] on span "Ok" at bounding box center [996, 448] width 26 height 20
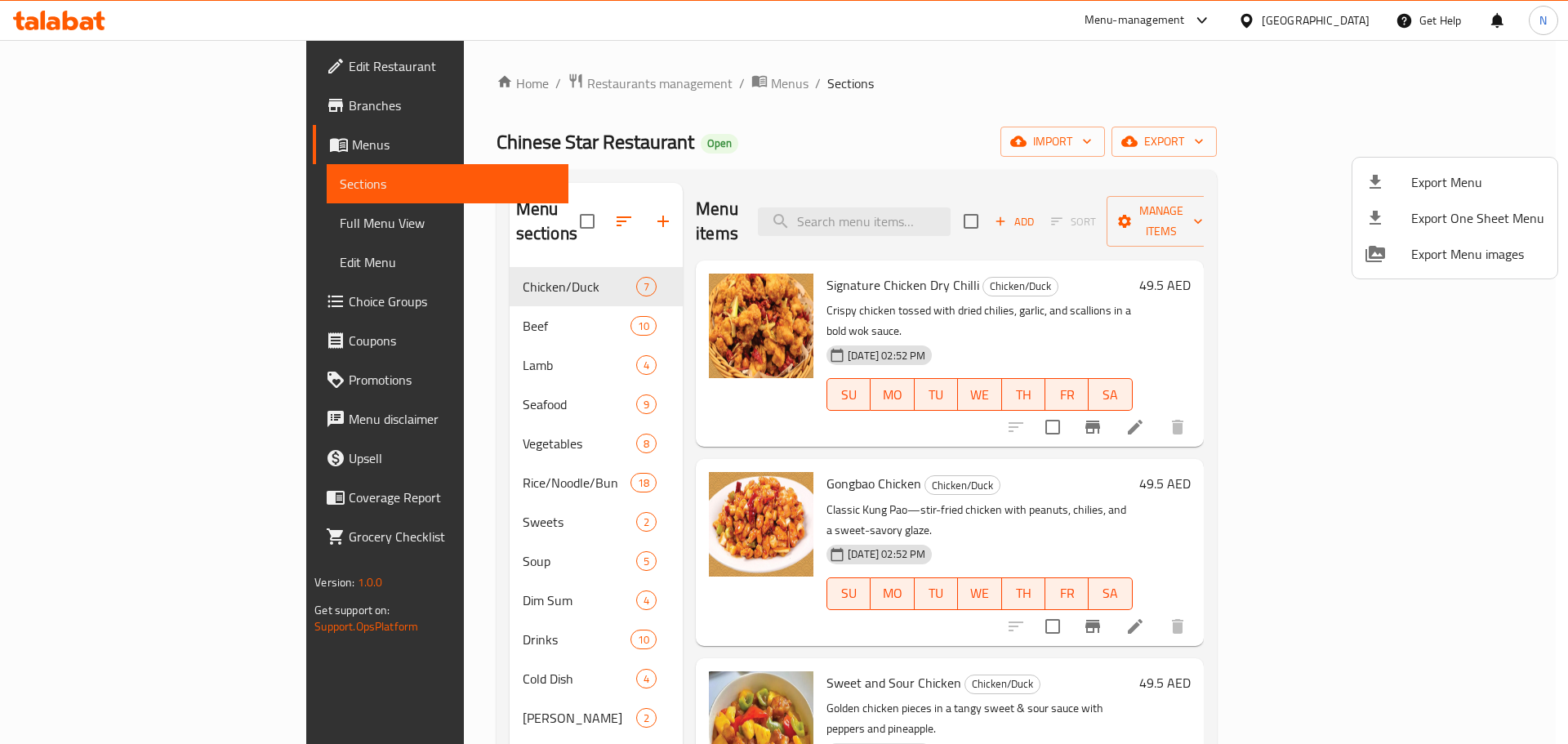
click at [109, 144] on div at bounding box center [784, 372] width 1568 height 744
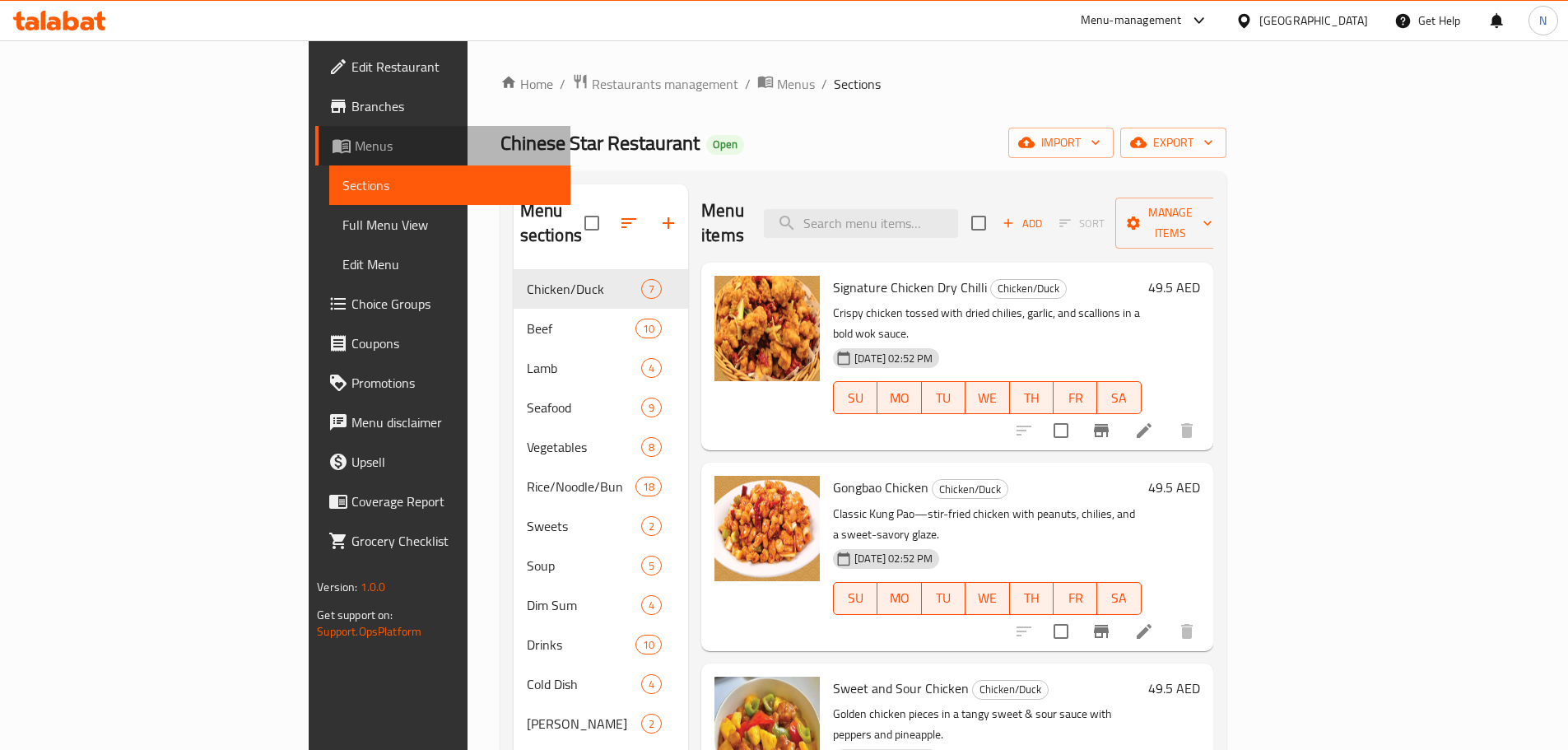
click at [355, 146] on span "Menus" at bounding box center [456, 145] width 203 height 20
